Goal: Check status: Check status

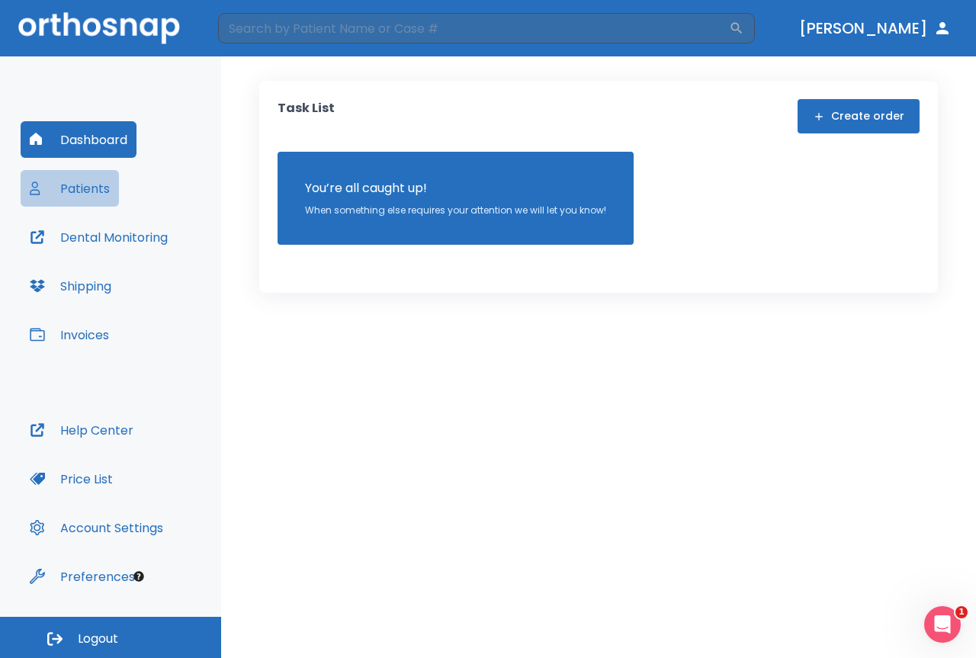
click at [106, 180] on button "Patients" at bounding box center [70, 188] width 98 height 37
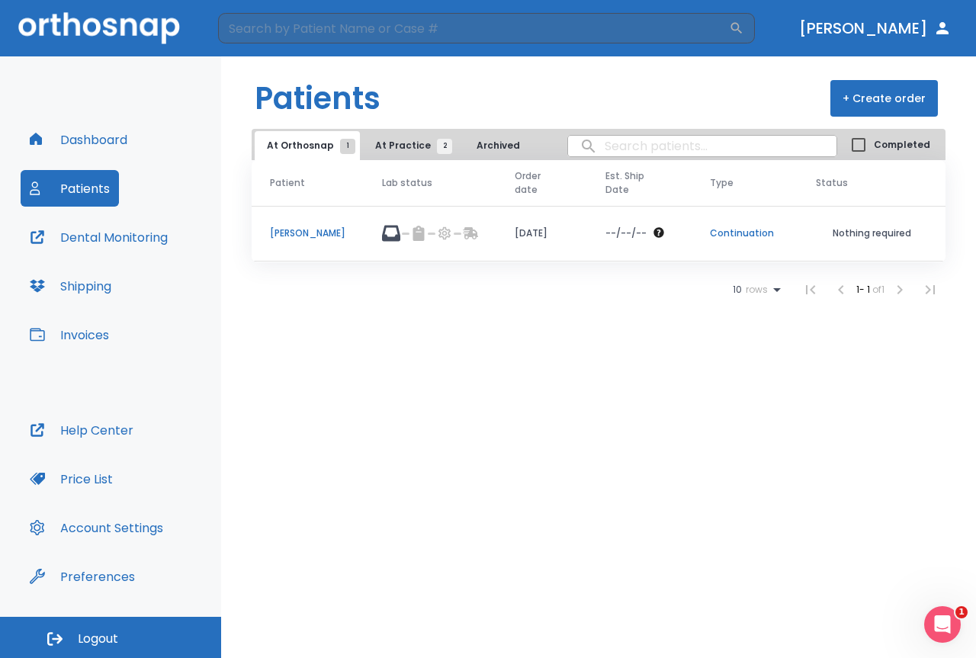
click at [289, 232] on p "[PERSON_NAME]" at bounding box center [308, 234] width 76 height 14
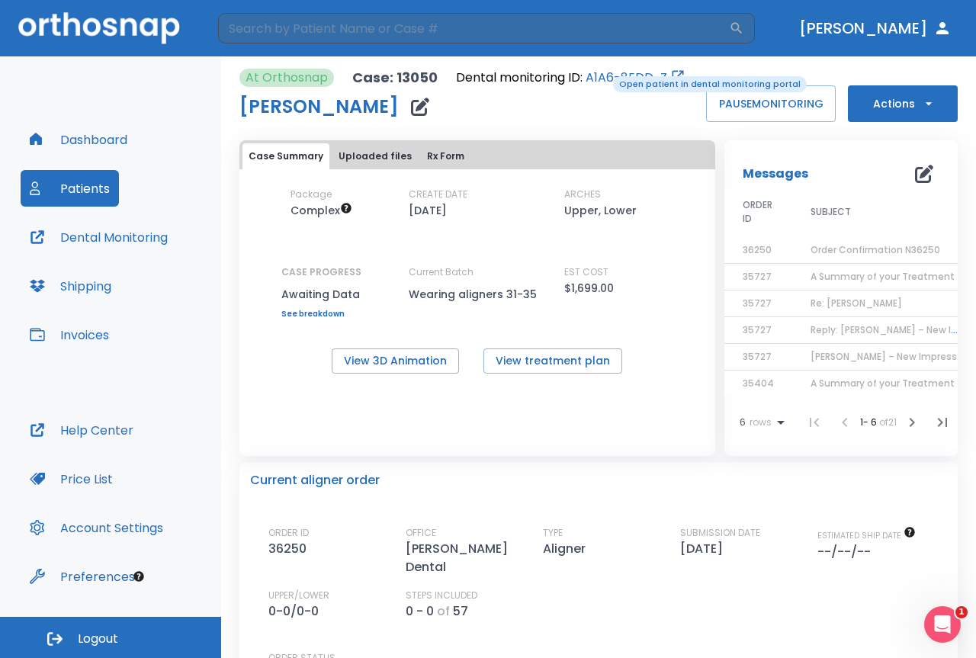
click at [603, 75] on link "A1A6-8EDD-Z" at bounding box center [627, 78] width 82 height 18
click at [69, 201] on button "Patients" at bounding box center [70, 188] width 98 height 37
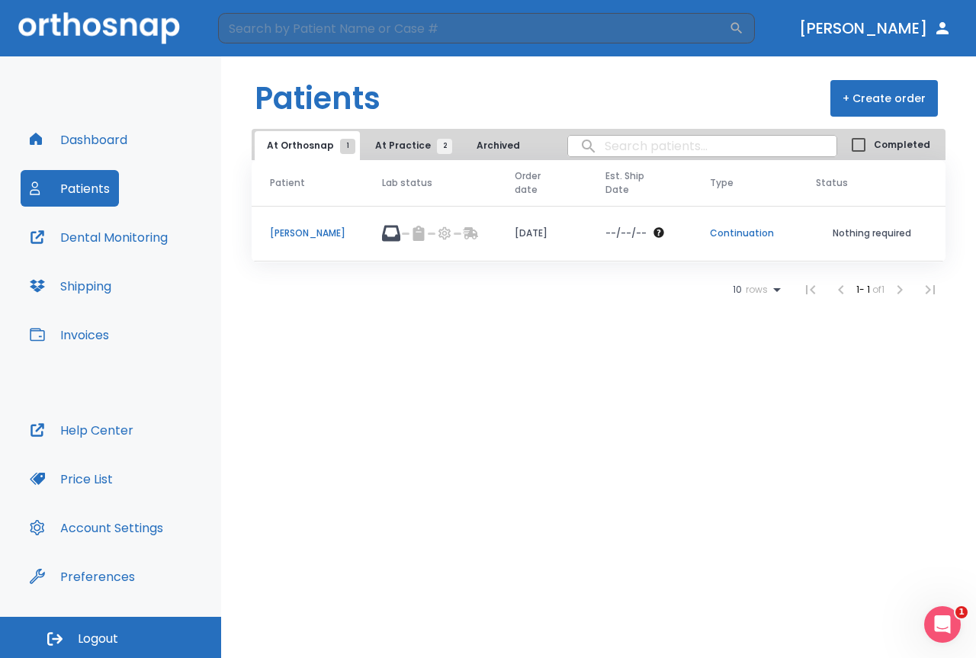
click at [387, 147] on span "At Practice 2" at bounding box center [409, 146] width 69 height 14
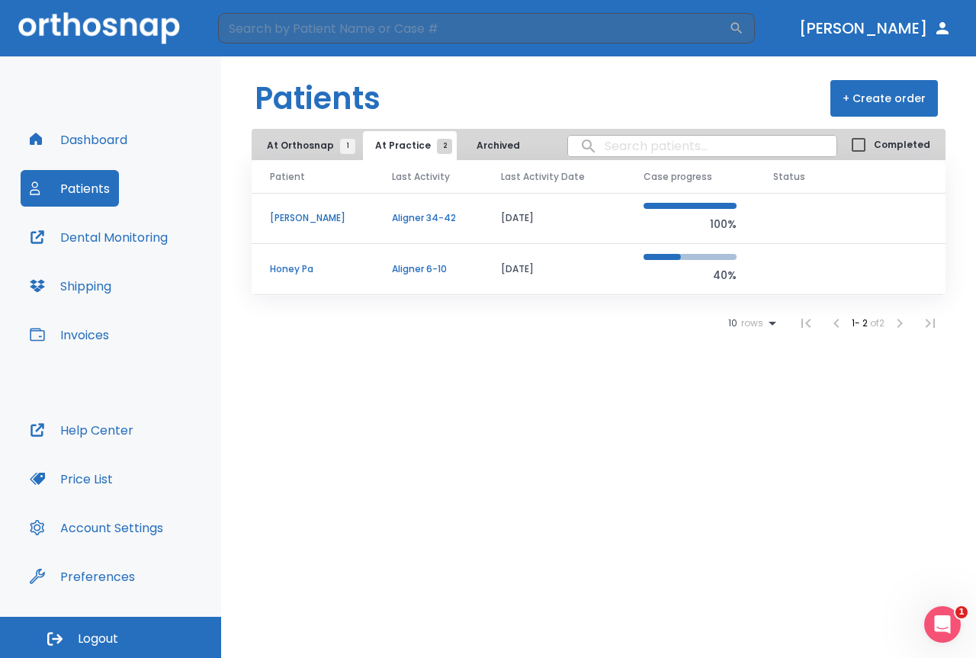
click at [360, 233] on td "[PERSON_NAME]" at bounding box center [313, 218] width 122 height 51
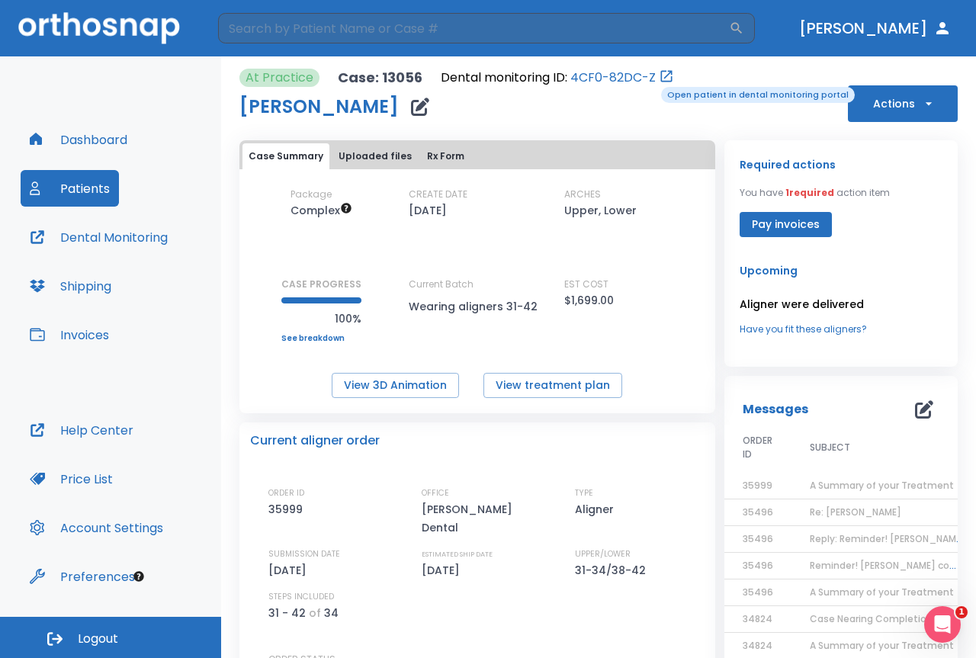
click at [649, 79] on link "4CF0-82DC-Z" at bounding box center [612, 78] width 85 height 18
